Goal: Find specific page/section: Find specific page/section

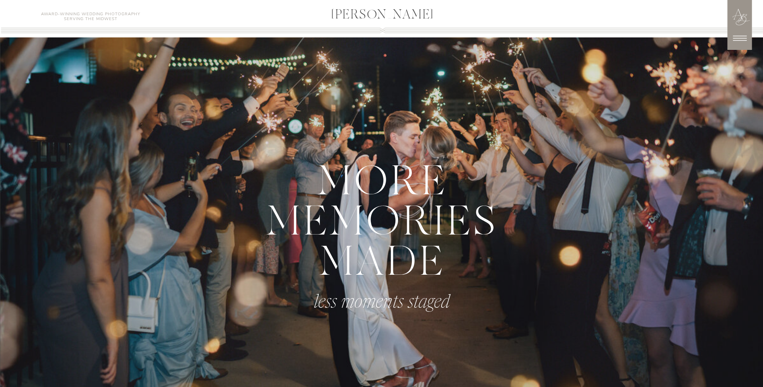
click at [729, 39] on div at bounding box center [739, 16] width 47 height 47
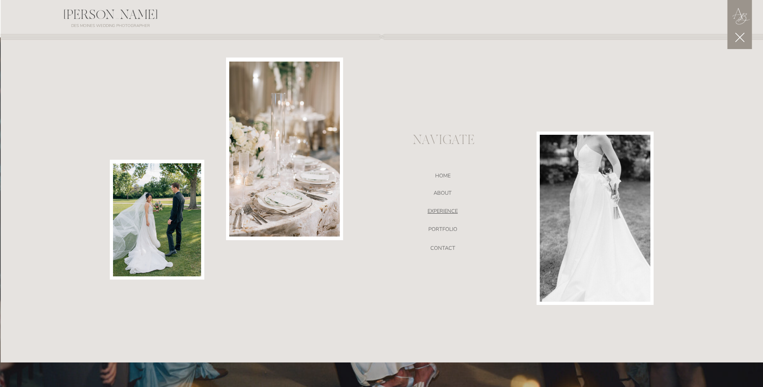
click at [442, 216] on nav "EXPERIENCE" at bounding box center [443, 212] width 171 height 8
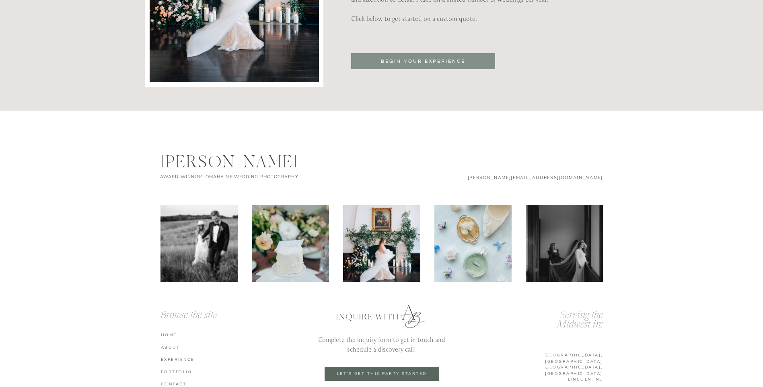
scroll to position [2811, 0]
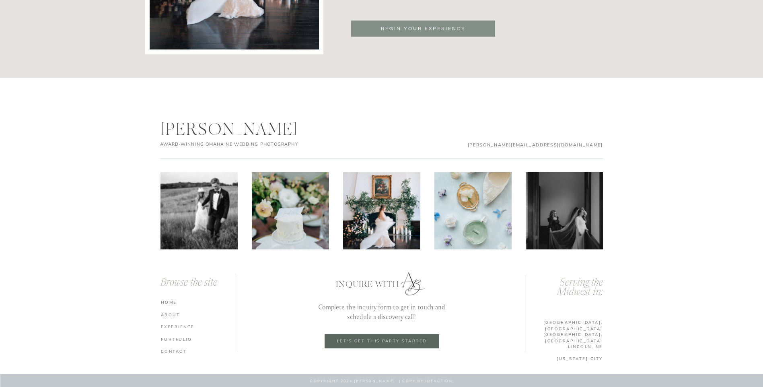
click at [179, 353] on nav "CONTACT" at bounding box center [200, 352] width 79 height 6
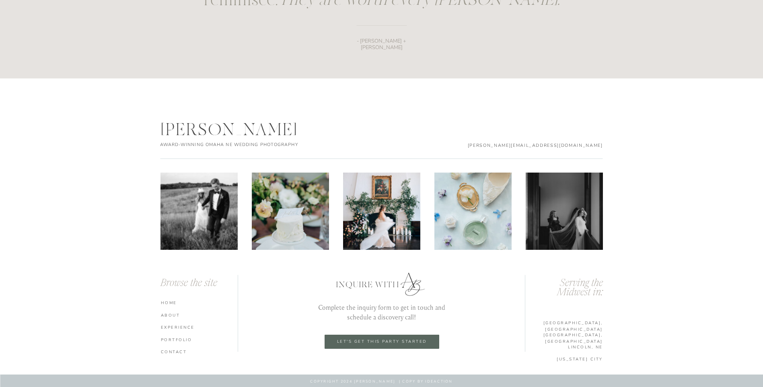
scroll to position [1173, 0]
